Goal: Task Accomplishment & Management: Use online tool/utility

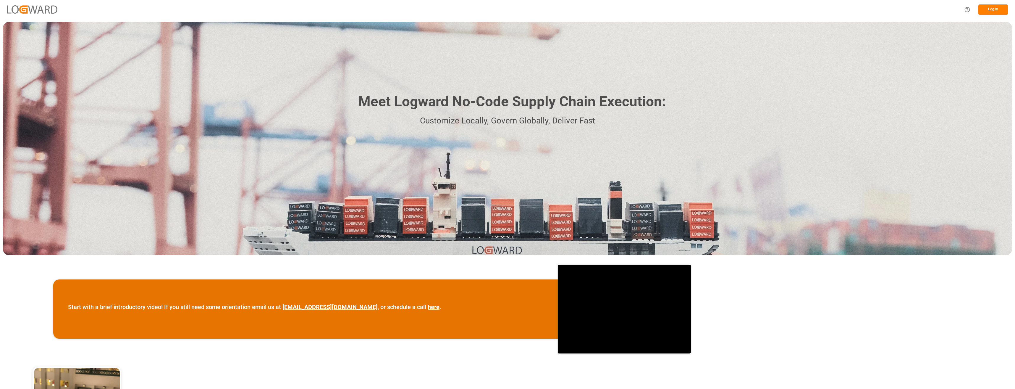
click at [994, 7] on button "Log In" at bounding box center [994, 9] width 30 height 10
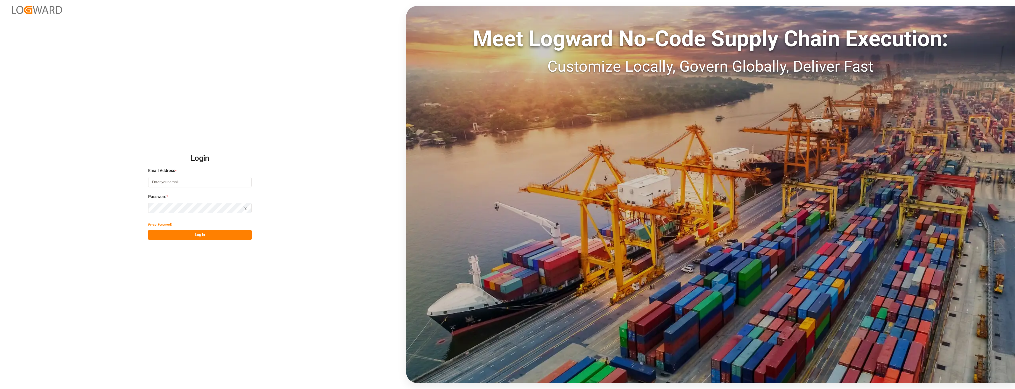
type input "[PERSON_NAME][EMAIL_ADDRESS][PERSON_NAME][DOMAIN_NAME]"
click at [193, 232] on button "Log In" at bounding box center [200, 235] width 104 height 10
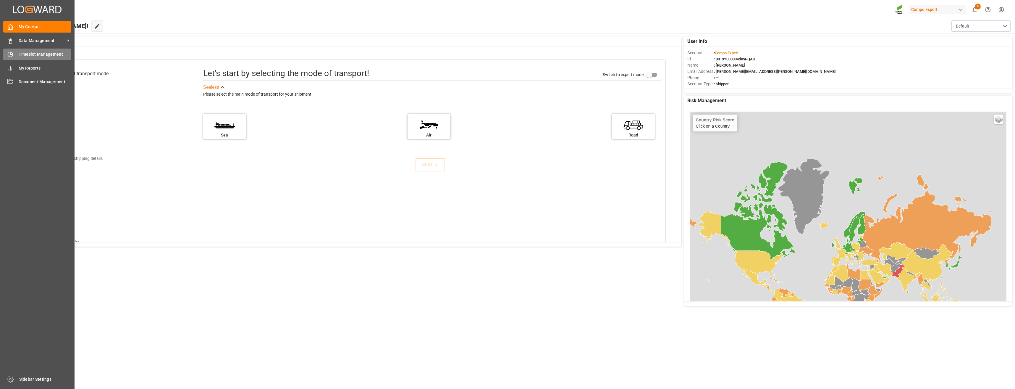
click at [19, 56] on span "Timeslot Management" at bounding box center [45, 54] width 53 height 6
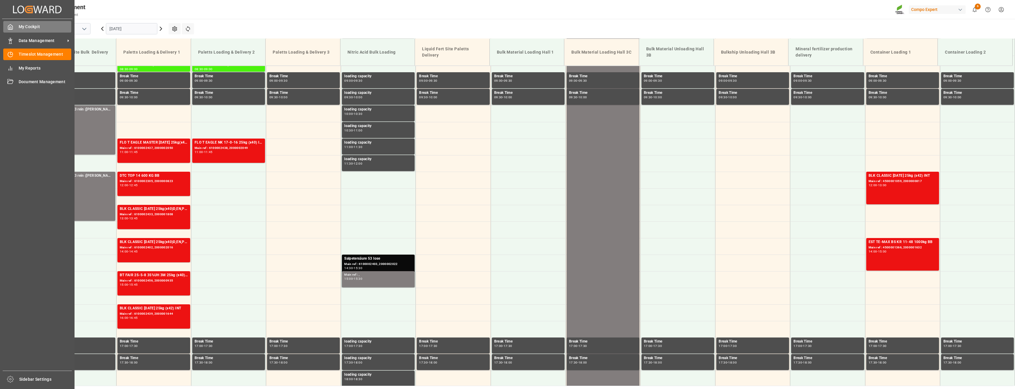
scroll to position [301, 0]
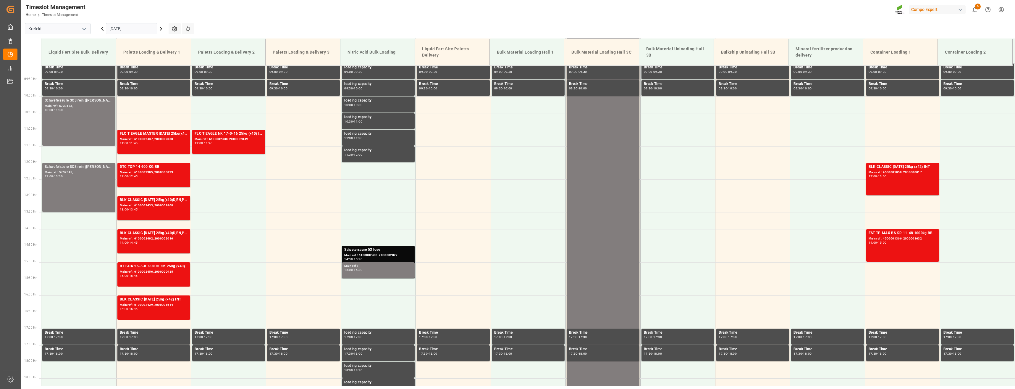
click at [86, 30] on icon "open menu" at bounding box center [84, 28] width 7 height 7
drag, startPoint x: 54, startPoint y: 65, endPoint x: 43, endPoint y: 65, distance: 11.2
click at [54, 65] on div "La Vall d [PERSON_NAME]" at bounding box center [57, 68] width 65 height 13
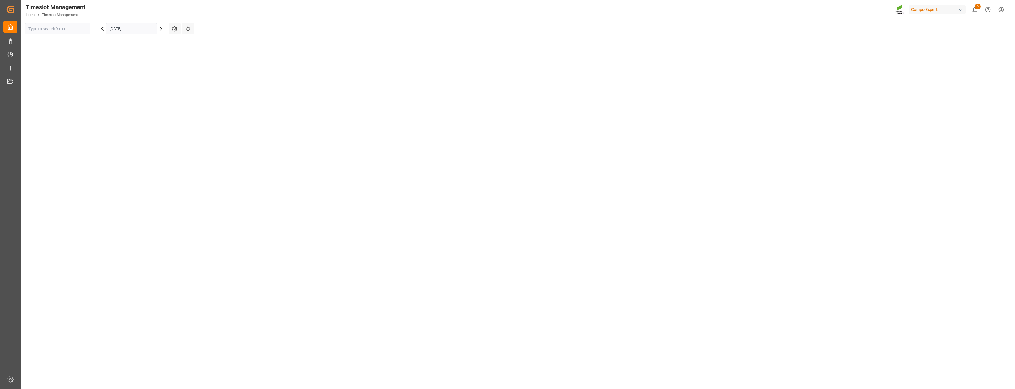
type input "La Vall d [PERSON_NAME]"
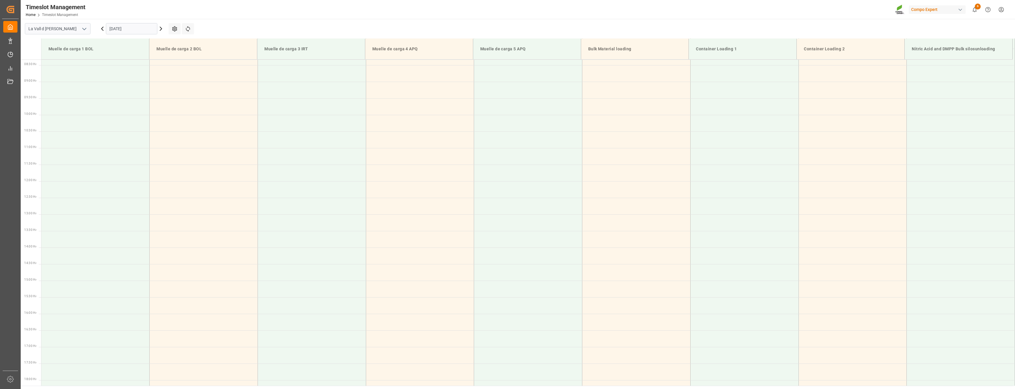
scroll to position [294, 0]
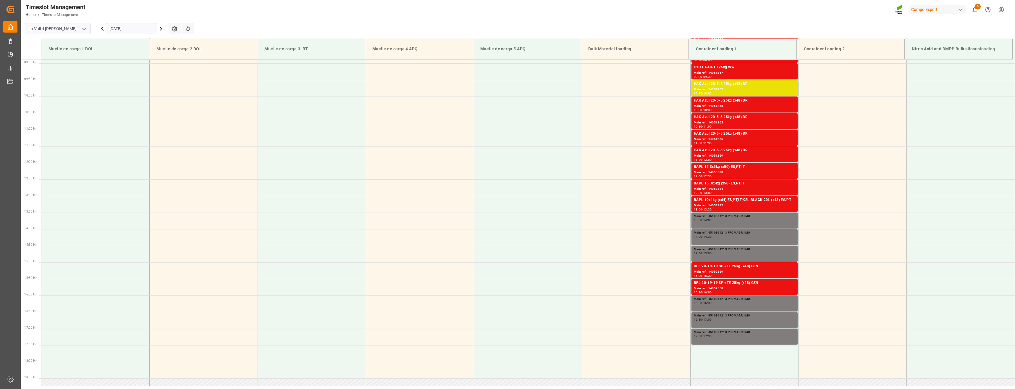
click at [140, 29] on input "[DATE]" at bounding box center [131, 28] width 51 height 11
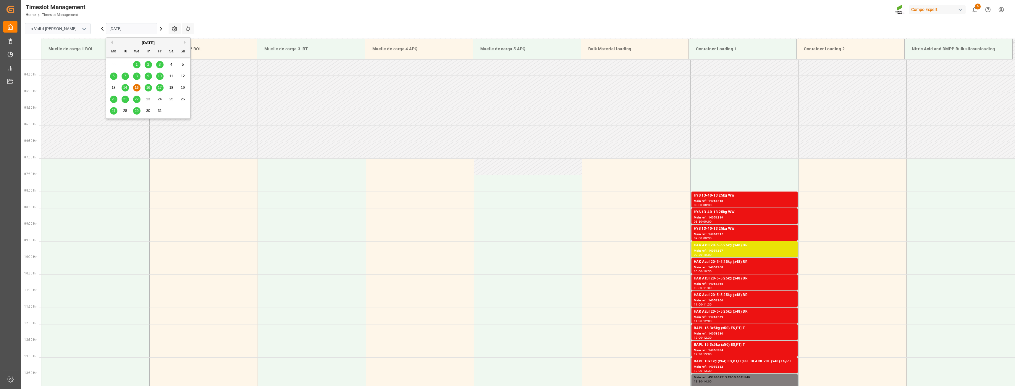
scroll to position [117, 0]
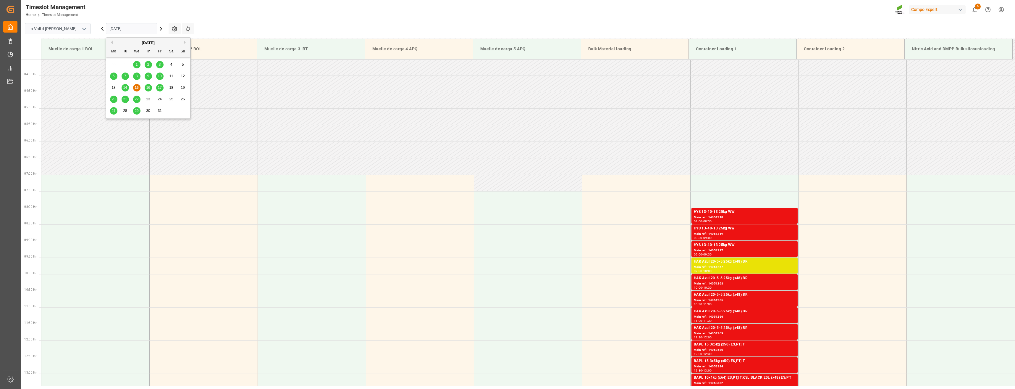
click at [321, 21] on main "La Vall d Uixo [DATE] Settings Refresh Time Slots Muelle de carga 1 BOL Muelle …" at bounding box center [517, 202] width 993 height 367
click at [135, 32] on input "[DATE]" at bounding box center [131, 28] width 51 height 11
click at [124, 86] on span "14" at bounding box center [125, 87] width 4 height 4
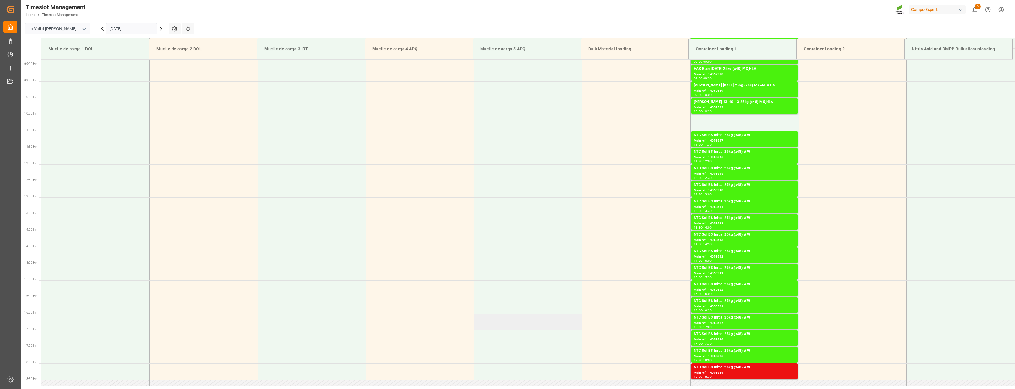
scroll to position [294, 0]
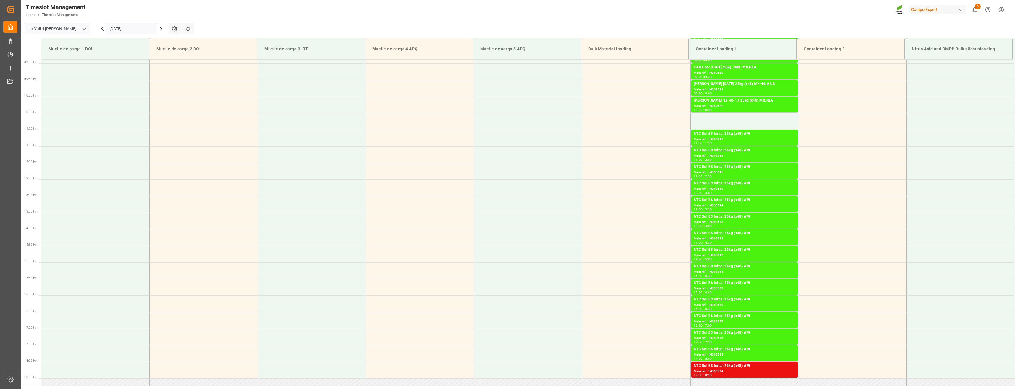
click at [135, 29] on input "[DATE]" at bounding box center [131, 28] width 51 height 11
click at [137, 88] on span "15" at bounding box center [137, 87] width 4 height 4
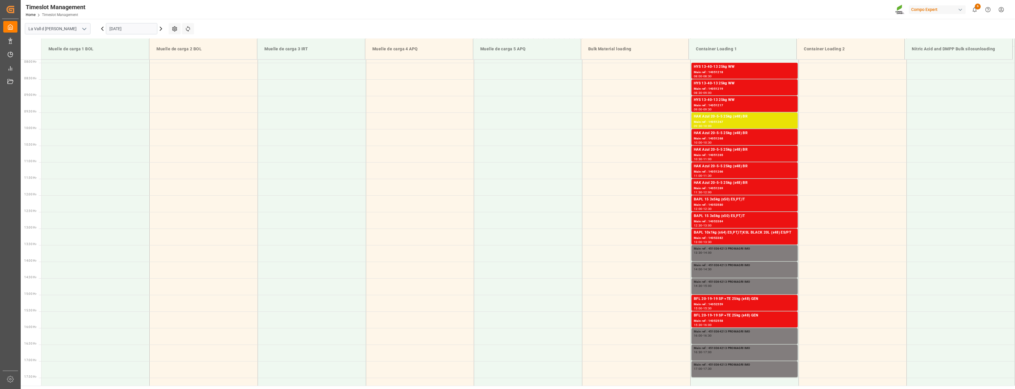
scroll to position [121, 0]
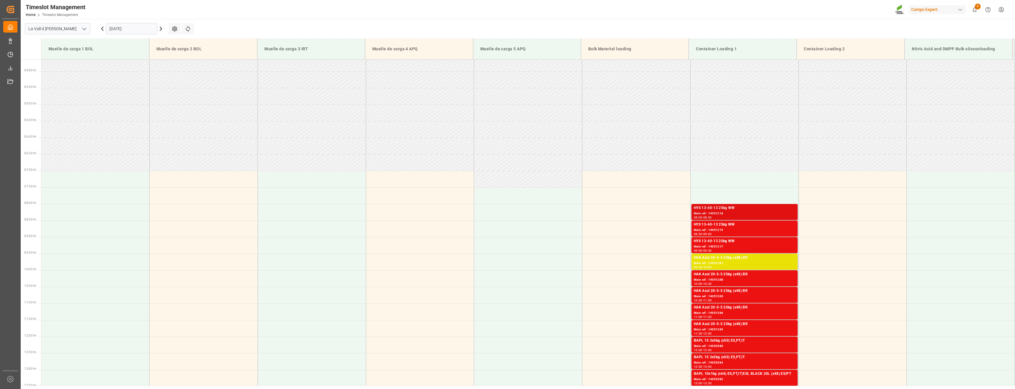
click at [720, 205] on div "HYS 13-40-13 25kg WW" at bounding box center [744, 208] width 101 height 6
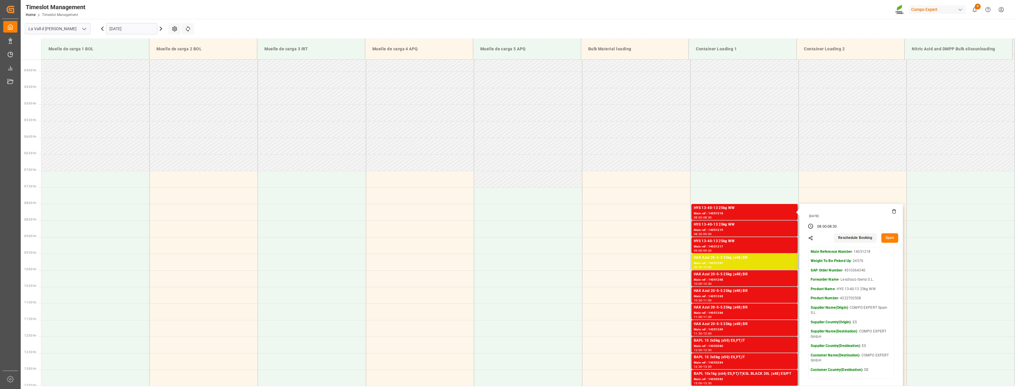
click at [889, 241] on button "Open" at bounding box center [890, 237] width 17 height 9
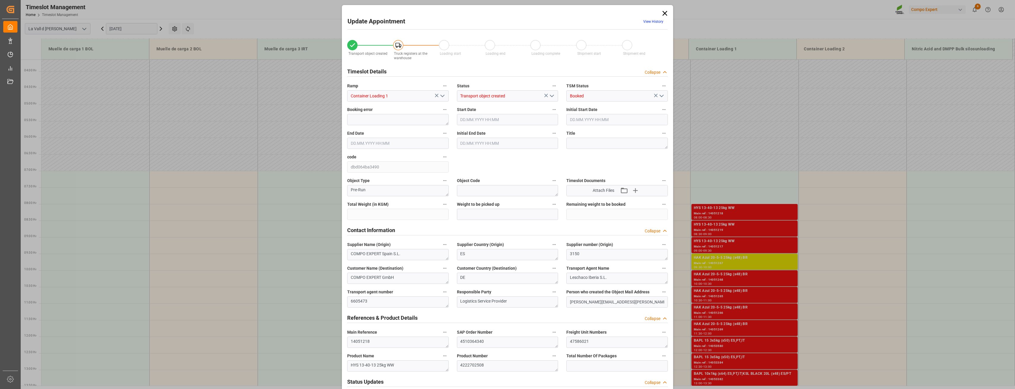
type input "24576"
type input "60"
type input "[DATE] 08:00"
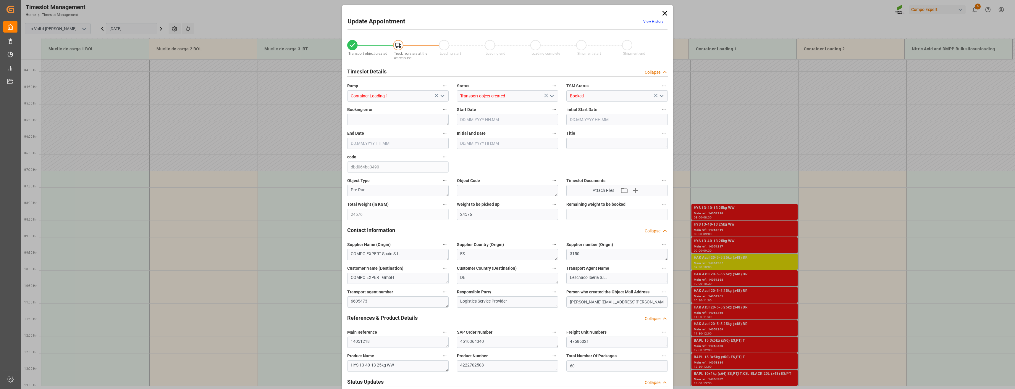
type input "[DATE] 08:30"
type input "[DATE] 15:33"
type input "[DATE] 08:40"
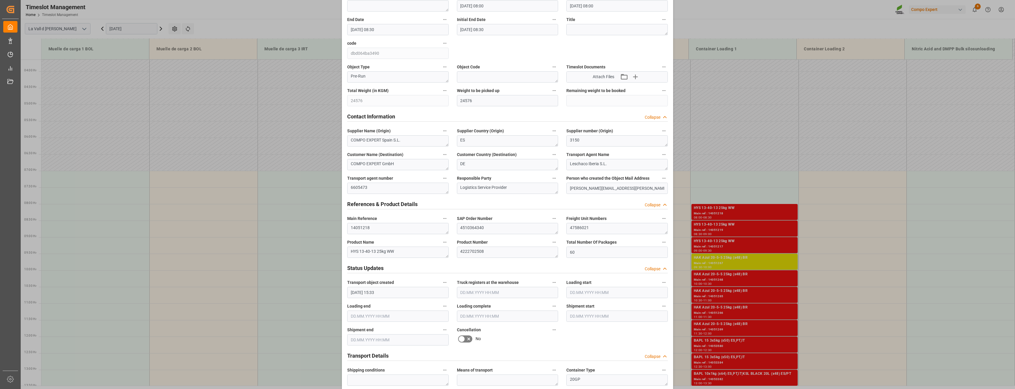
scroll to position [118, 0]
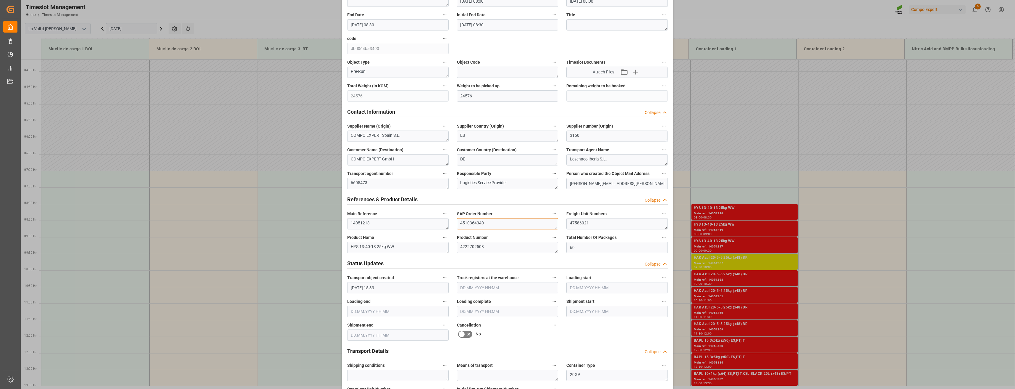
click at [493, 222] on textarea "4510364340" at bounding box center [507, 223] width 101 height 11
drag, startPoint x: 459, startPoint y: 222, endPoint x: 436, endPoint y: 219, distance: 23.0
click at [436, 219] on div "Transport object created Truck registers at the warehouse Loading start Loading…" at bounding box center [507, 295] width 329 height 760
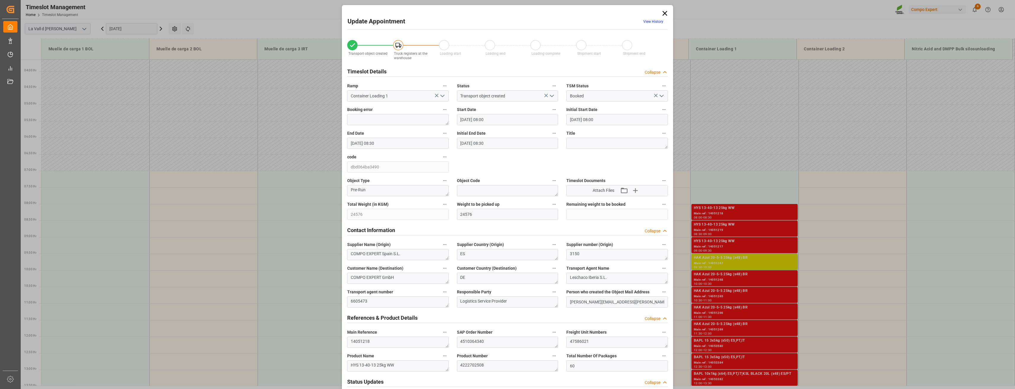
drag, startPoint x: 666, startPoint y: 13, endPoint x: 658, endPoint y: 16, distance: 9.2
click at [666, 13] on icon at bounding box center [665, 13] width 8 height 8
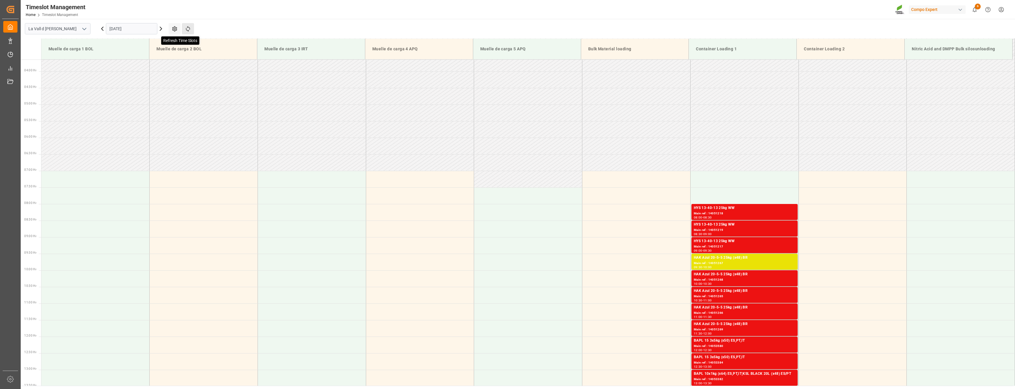
click at [187, 28] on icon at bounding box center [188, 29] width 6 height 6
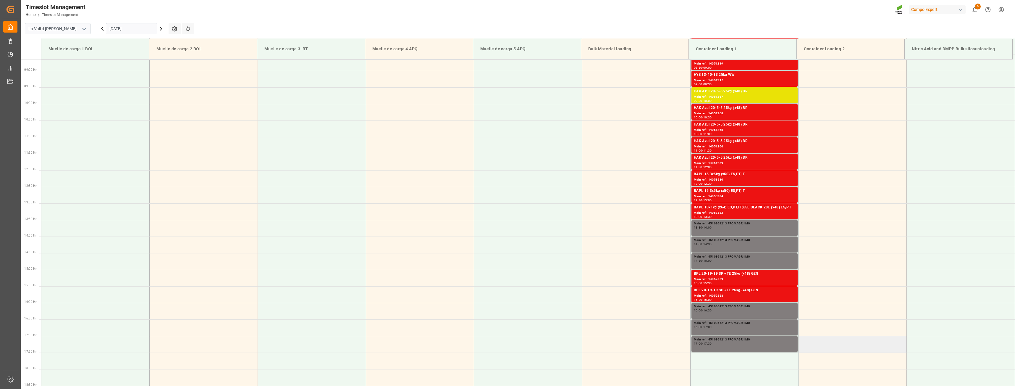
scroll to position [294, 0]
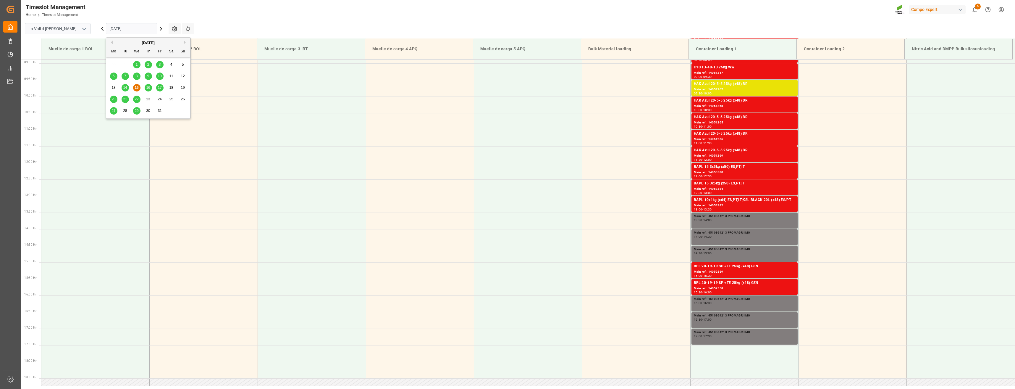
drag, startPoint x: 141, startPoint y: 26, endPoint x: 102, endPoint y: 70, distance: 58.5
click at [141, 27] on input "[DATE]" at bounding box center [131, 28] width 51 height 11
click at [150, 86] on span "16" at bounding box center [148, 87] width 4 height 4
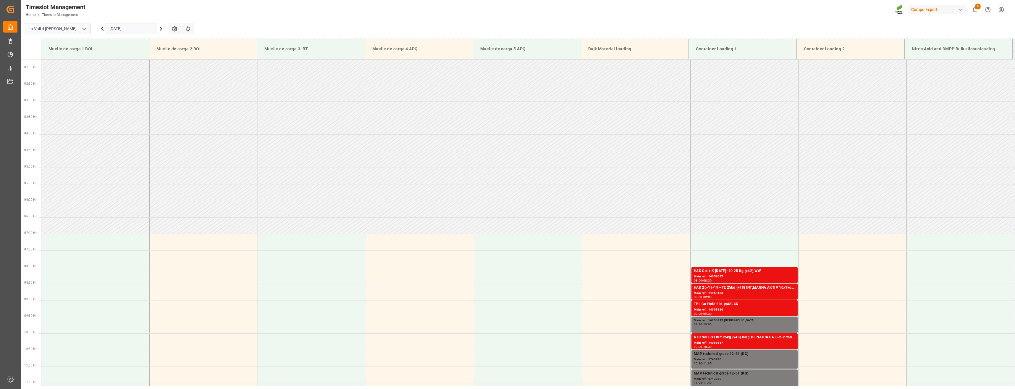
scroll to position [58, 0]
